Goal: Information Seeking & Learning: Learn about a topic

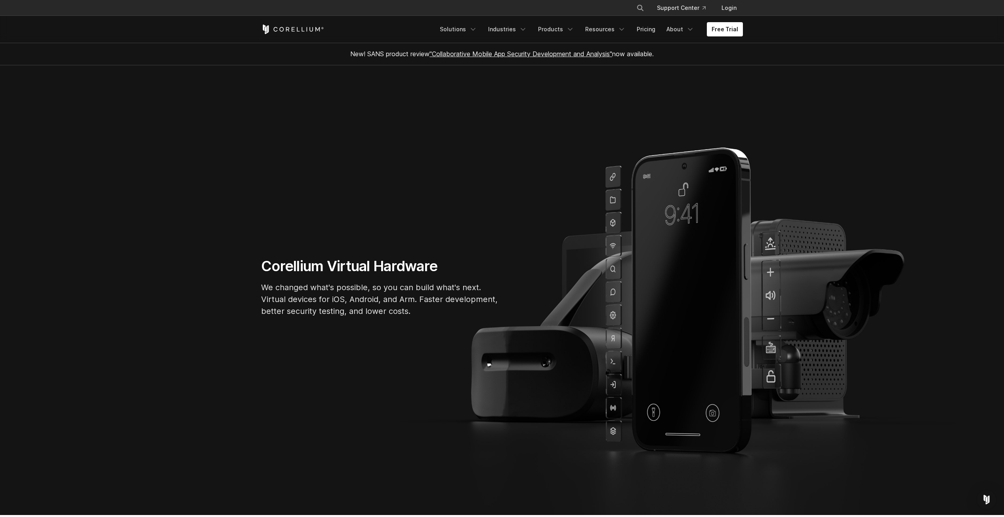
click at [607, 374] on section "Corellium Virtual Hardware We changed what's possible, so you can build what's …" at bounding box center [502, 290] width 1004 height 450
click at [610, 358] on section "Corellium Virtual Hardware We changed what's possible, so you can build what's …" at bounding box center [502, 290] width 1004 height 450
click at [609, 358] on section "Corellium Virtual Hardware We changed what's possible, so you can build what's …" at bounding box center [502, 290] width 1004 height 450
click at [466, 29] on link "Solutions" at bounding box center [458, 29] width 47 height 14
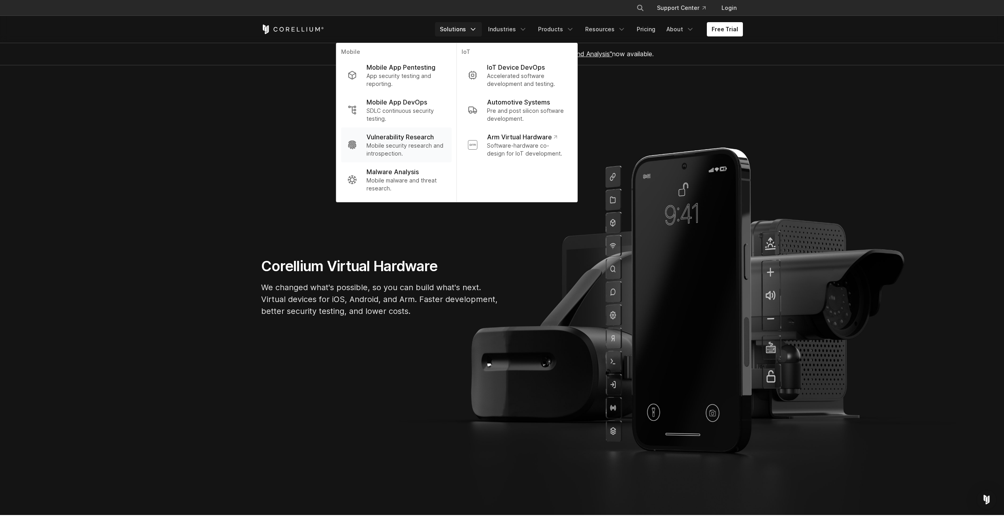
click at [428, 137] on p "Vulnerability Research" at bounding box center [399, 137] width 67 height 10
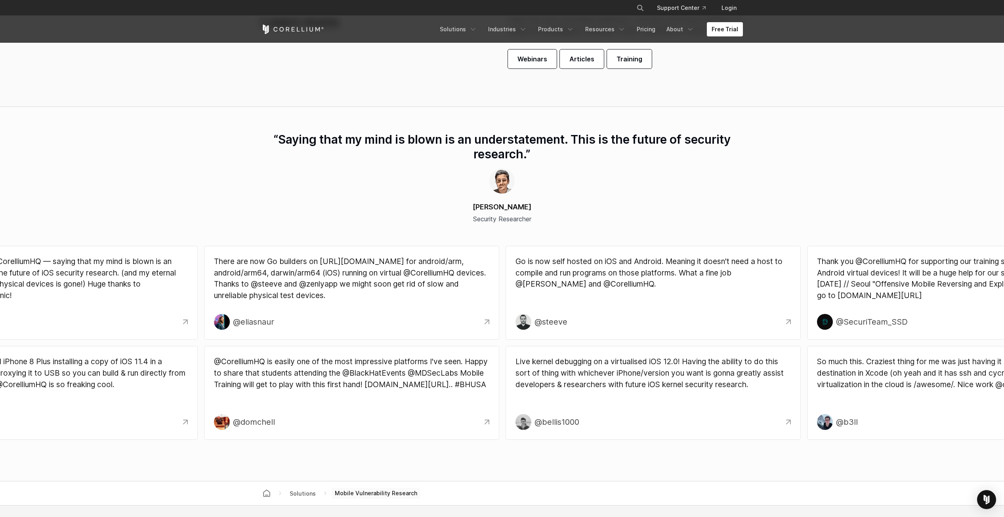
scroll to position [2298, 0]
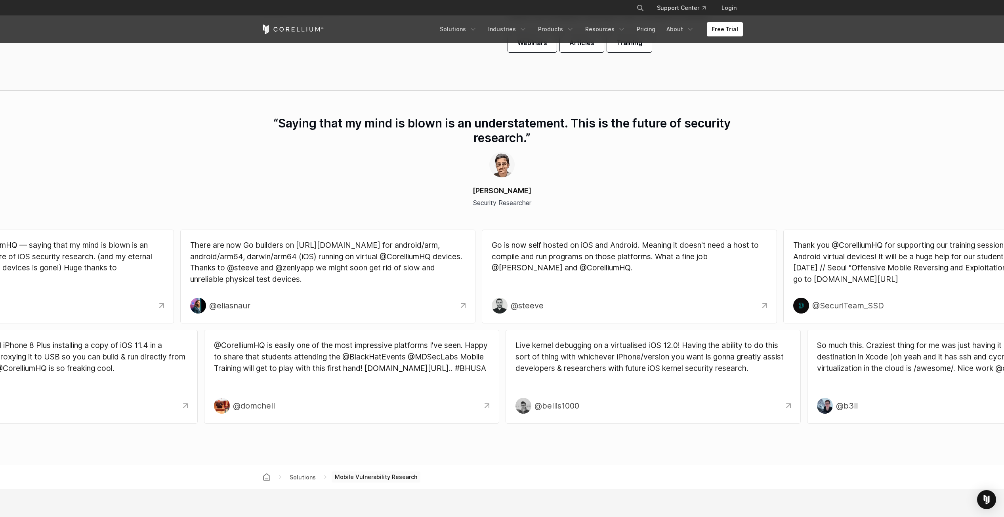
drag, startPoint x: 640, startPoint y: 264, endPoint x: 432, endPoint y: 275, distance: 207.9
click at [492, 274] on div "Go is now self hosted on iOS and Android. Meaning it doesn't need a host to com…" at bounding box center [629, 263] width 275 height 47
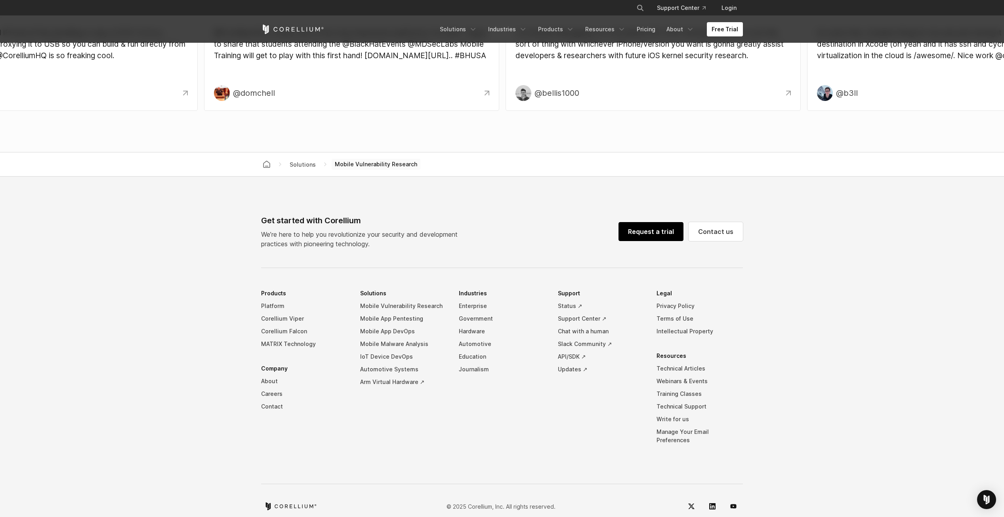
scroll to position [2617, 0]
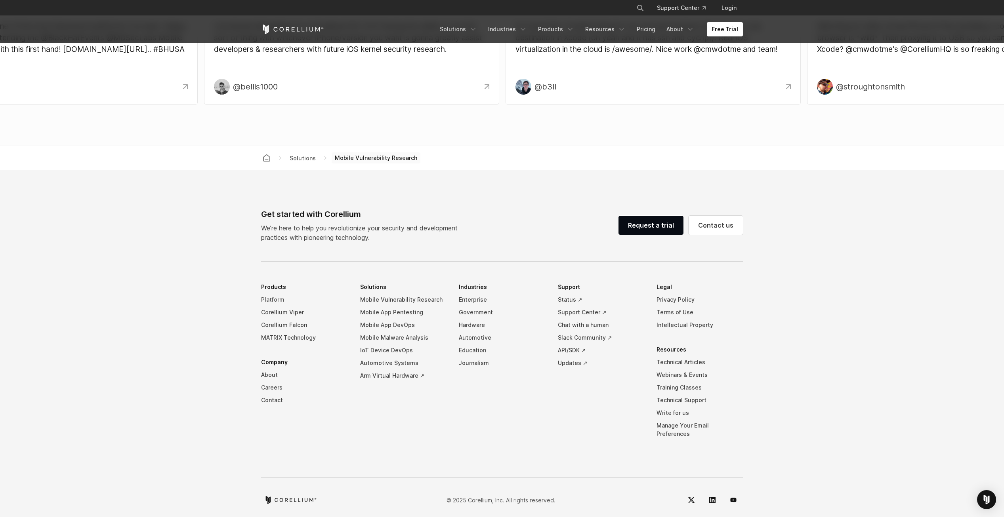
click at [279, 300] on link "Platform" at bounding box center [304, 300] width 86 height 13
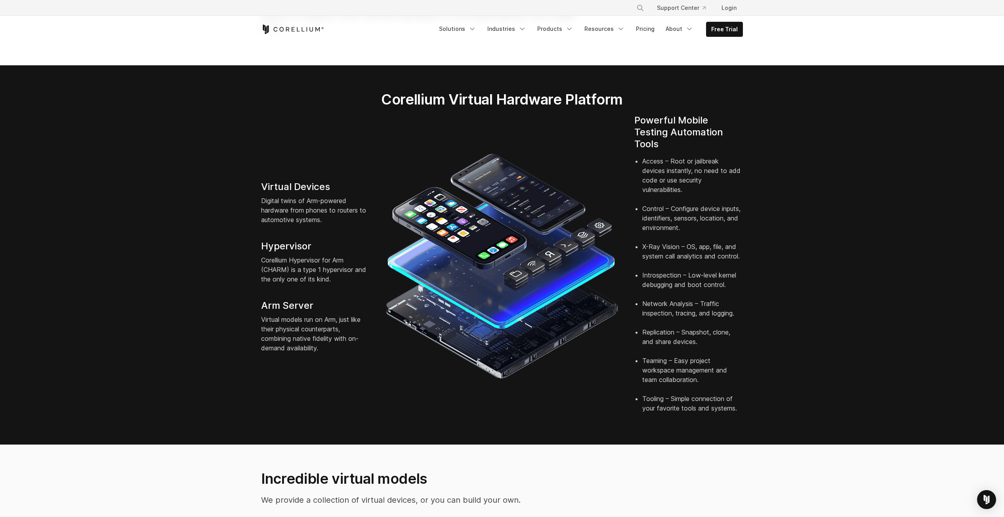
scroll to position [119, 0]
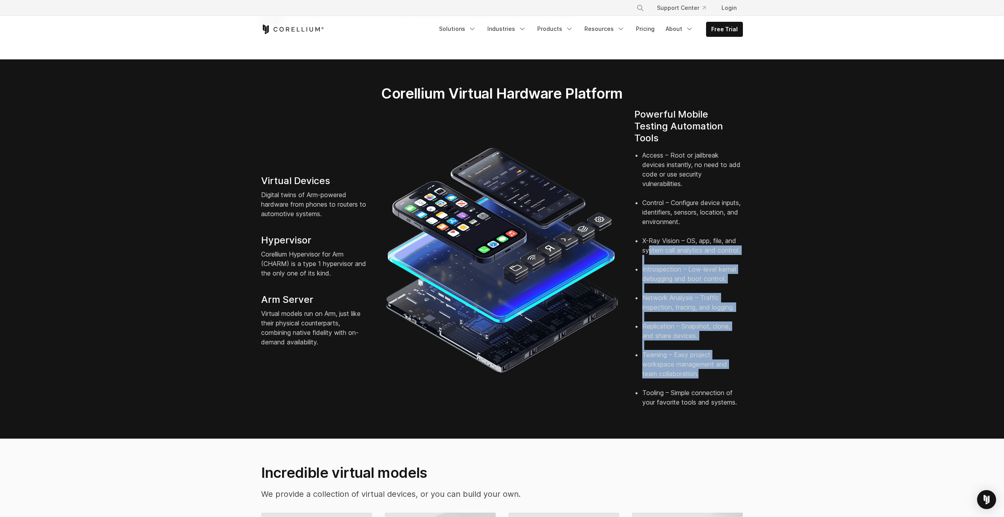
drag, startPoint x: 674, startPoint y: 313, endPoint x: 646, endPoint y: 234, distance: 84.1
click at [646, 234] on ul "Access – Root or jailbreak devices instantly, no need to add code or use securi…" at bounding box center [688, 279] width 109 height 257
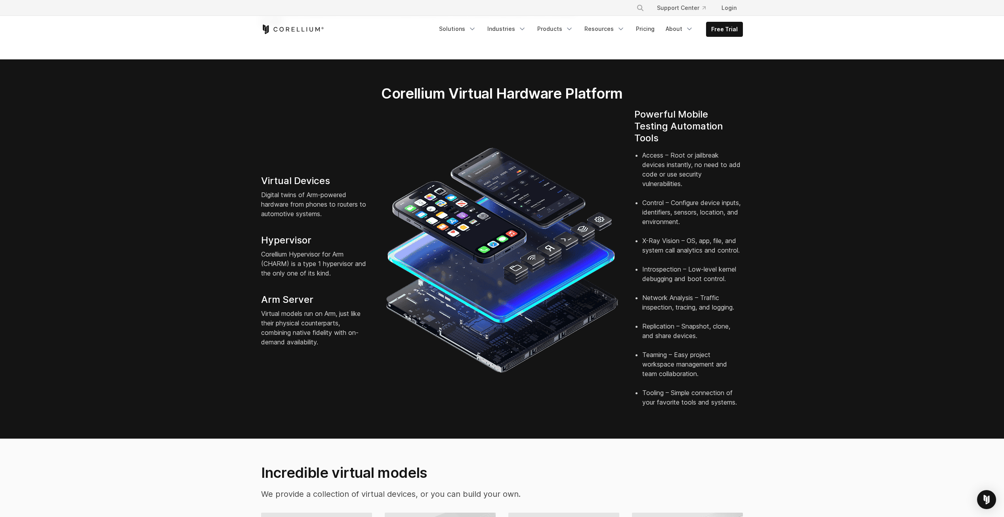
drag, startPoint x: 646, startPoint y: 234, endPoint x: 658, endPoint y: 223, distance: 16.0
click at [655, 236] on li "X-Ray Vision – OS, app, file, and system call analytics and control." at bounding box center [692, 250] width 101 height 29
click at [536, 255] on img at bounding box center [502, 260] width 233 height 233
click at [568, 37] on div "Free Trial Solutions" at bounding box center [502, 29] width 482 height 27
click at [572, 29] on icon "Navigation Menu" at bounding box center [569, 29] width 8 height 8
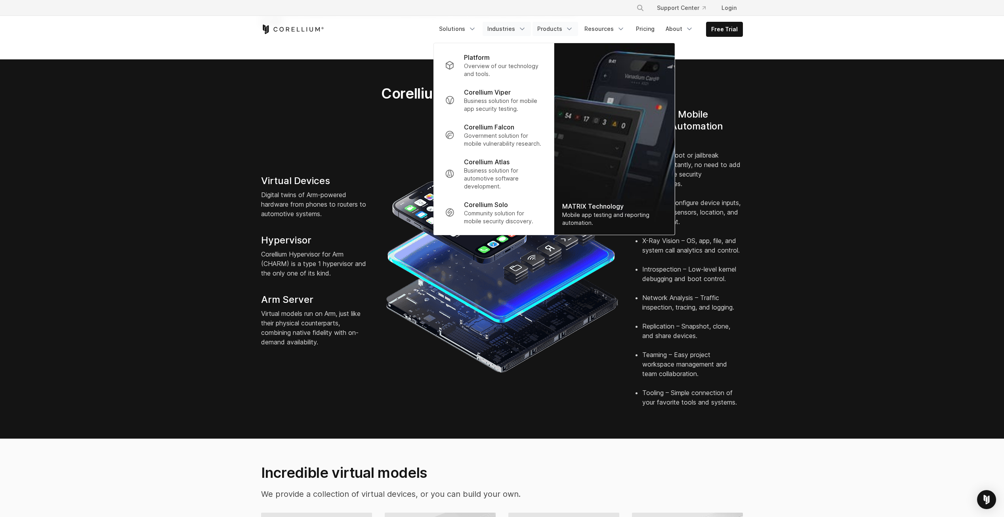
click at [519, 25] on link "Industries" at bounding box center [507, 29] width 48 height 14
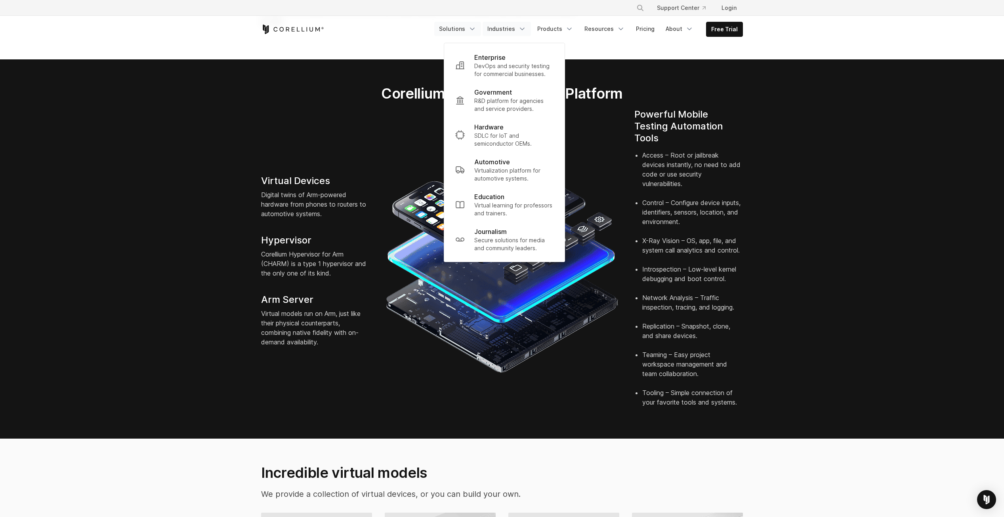
click at [475, 24] on link "Solutions" at bounding box center [457, 29] width 47 height 14
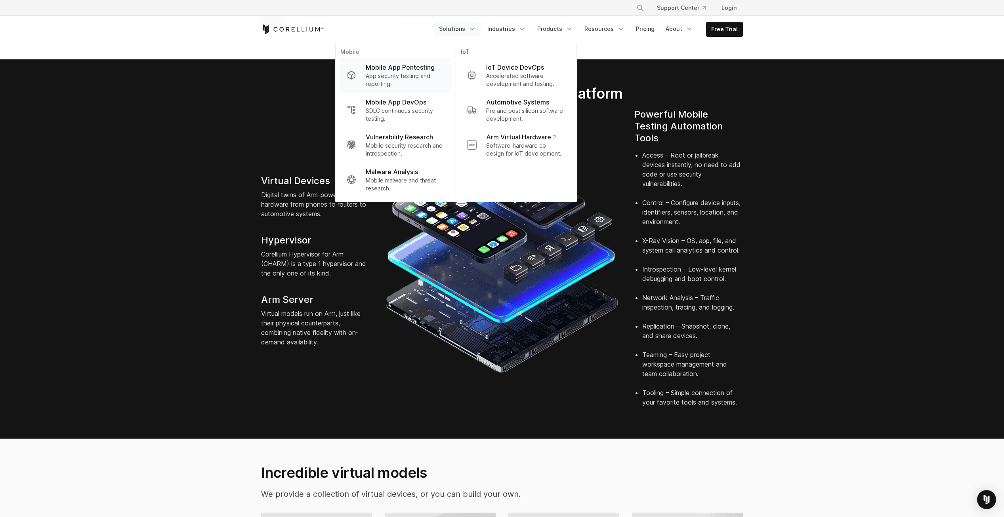
click at [414, 74] on p "App security testing and reporting." at bounding box center [405, 80] width 79 height 16
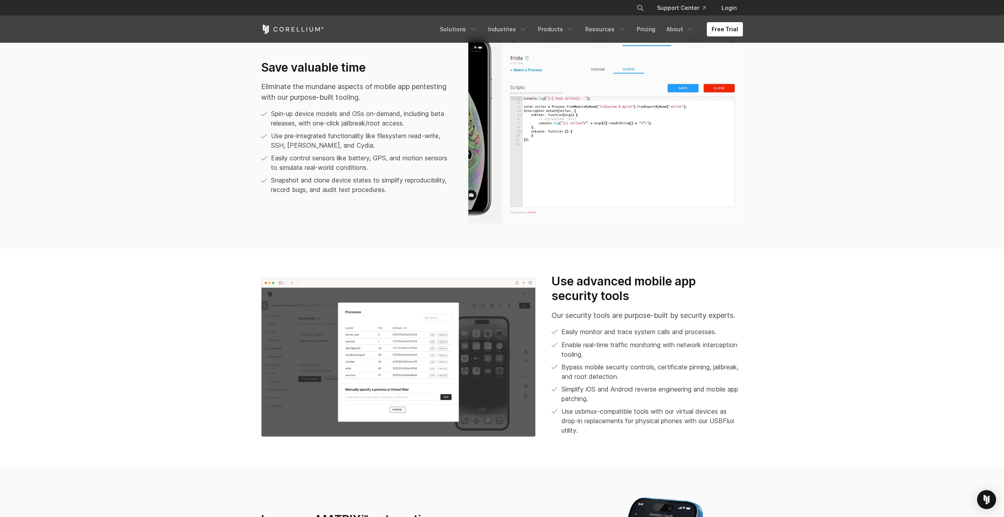
scroll to position [743, 0]
